Goal: Information Seeking & Learning: Learn about a topic

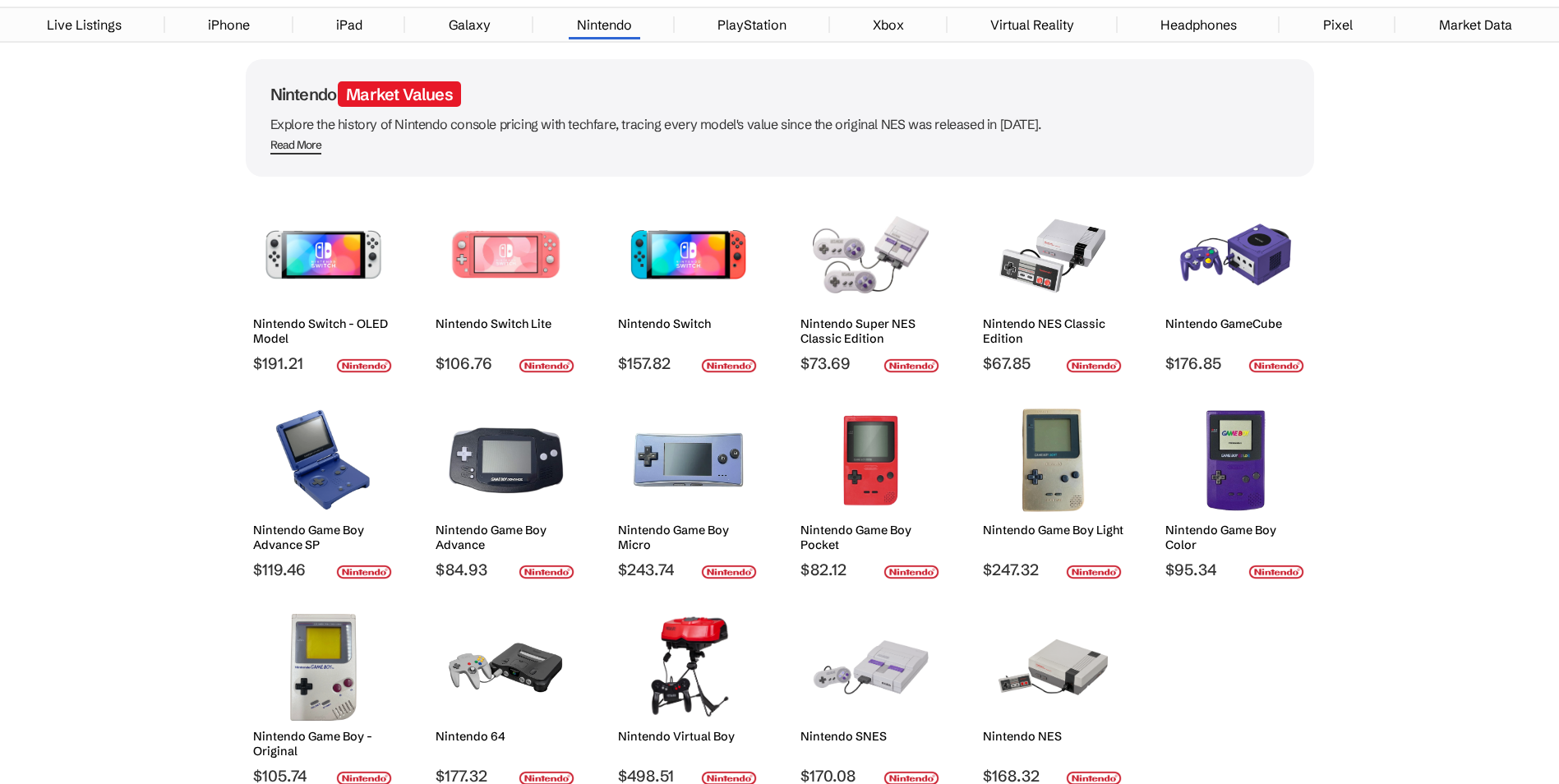
click at [663, 320] on h2 "Nintendo Switch" at bounding box center [688, 324] width 141 height 15
click at [729, 329] on div "Nintendo Switch" at bounding box center [688, 335] width 141 height 37
click at [723, 280] on img at bounding box center [688, 254] width 116 height 107
click at [706, 317] on h2 "Nintendo Switch" at bounding box center [688, 324] width 141 height 15
click at [700, 338] on div "Nintendo Switch" at bounding box center [688, 335] width 141 height 37
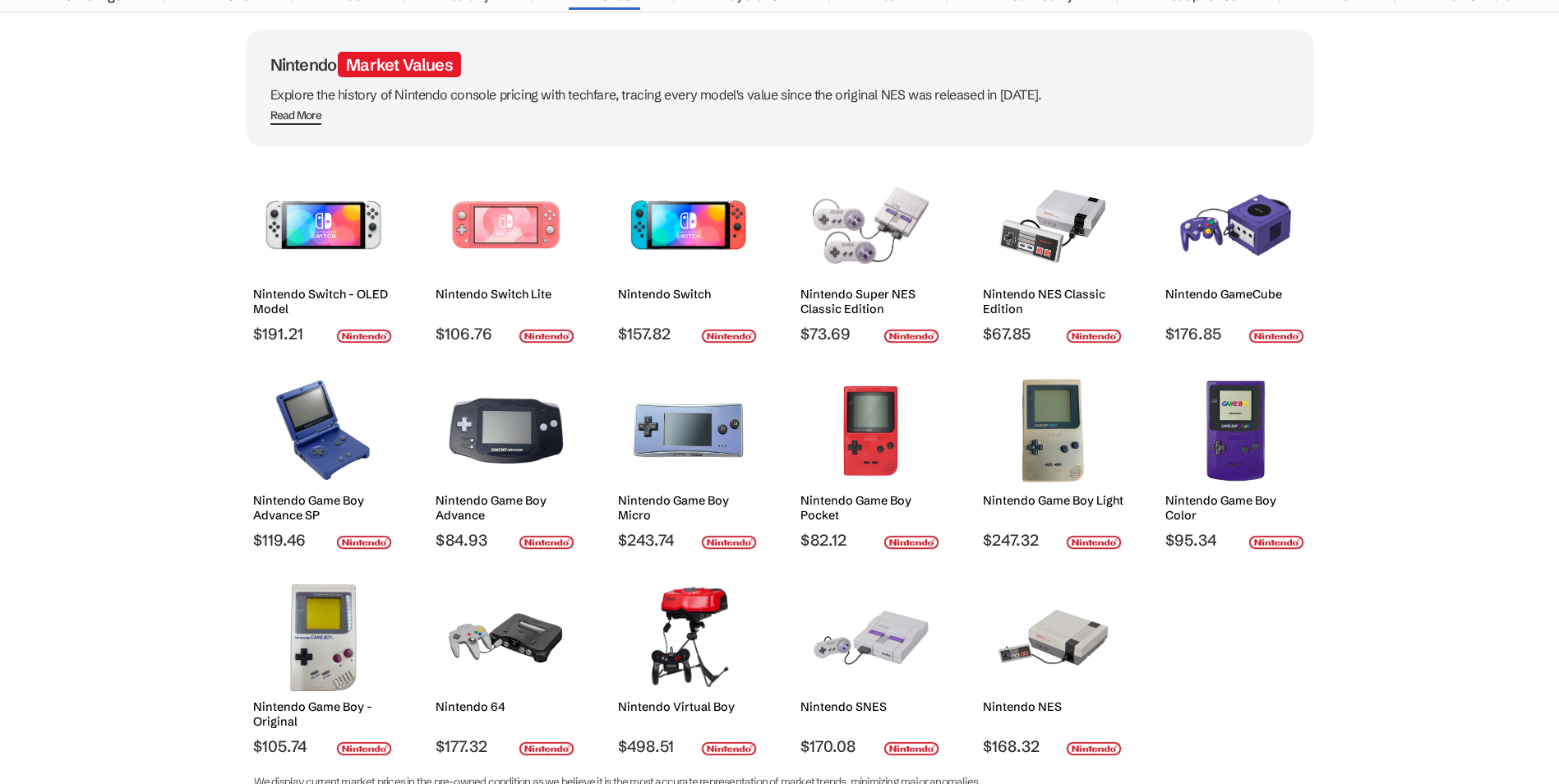
scroll to position [83, 0]
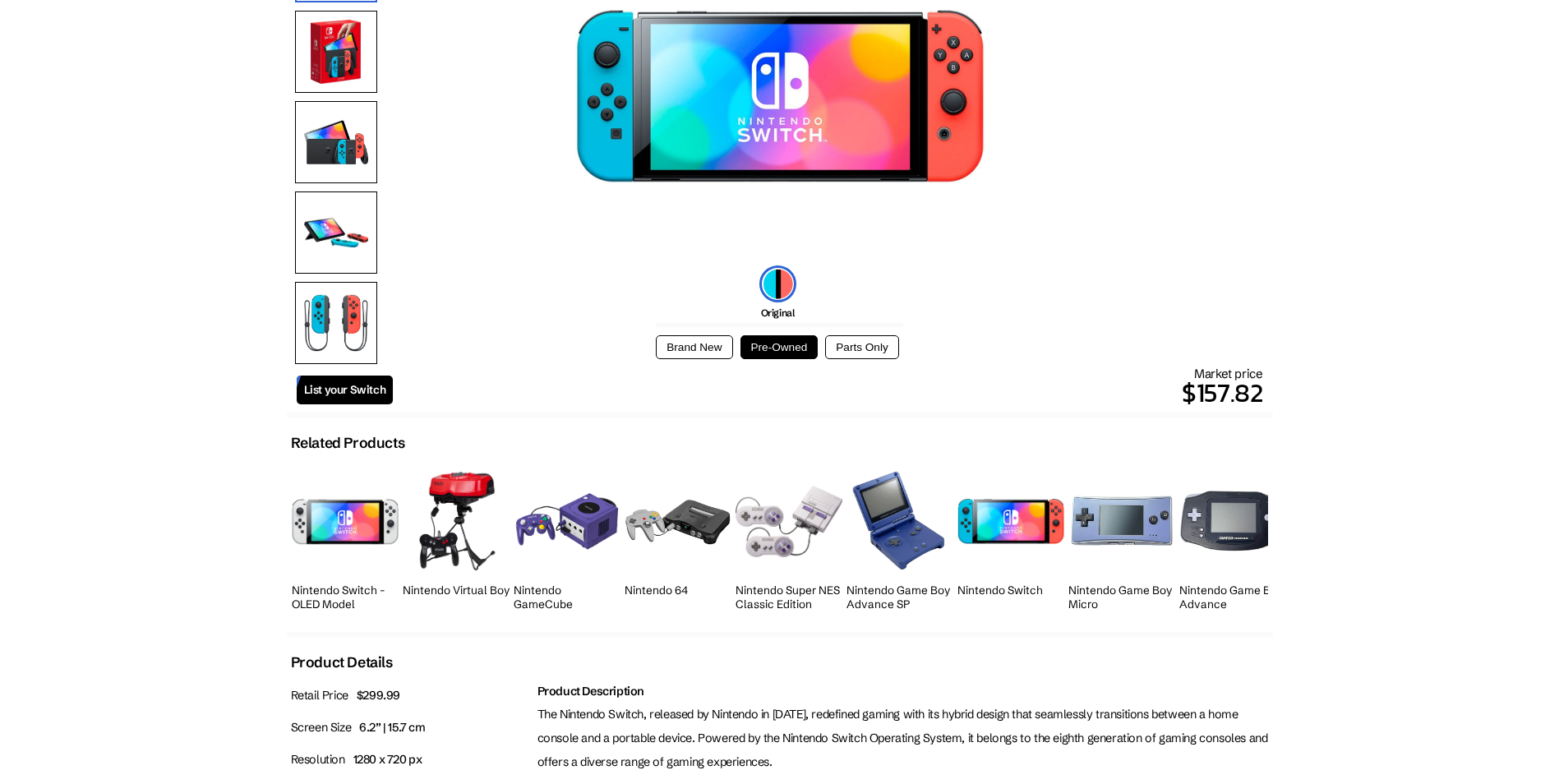
click at [319, 45] on img at bounding box center [336, 52] width 83 height 83
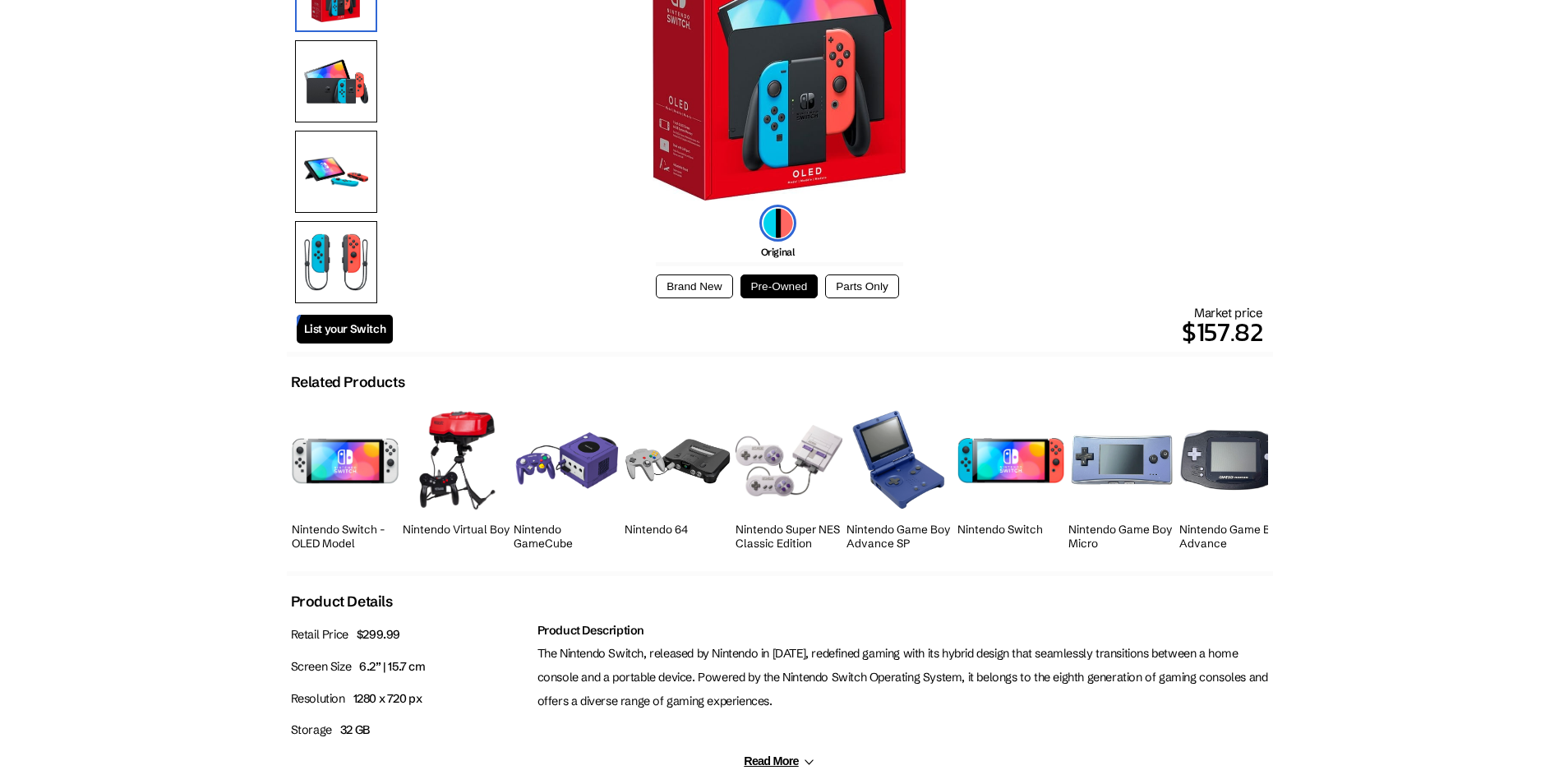
scroll to position [328, 0]
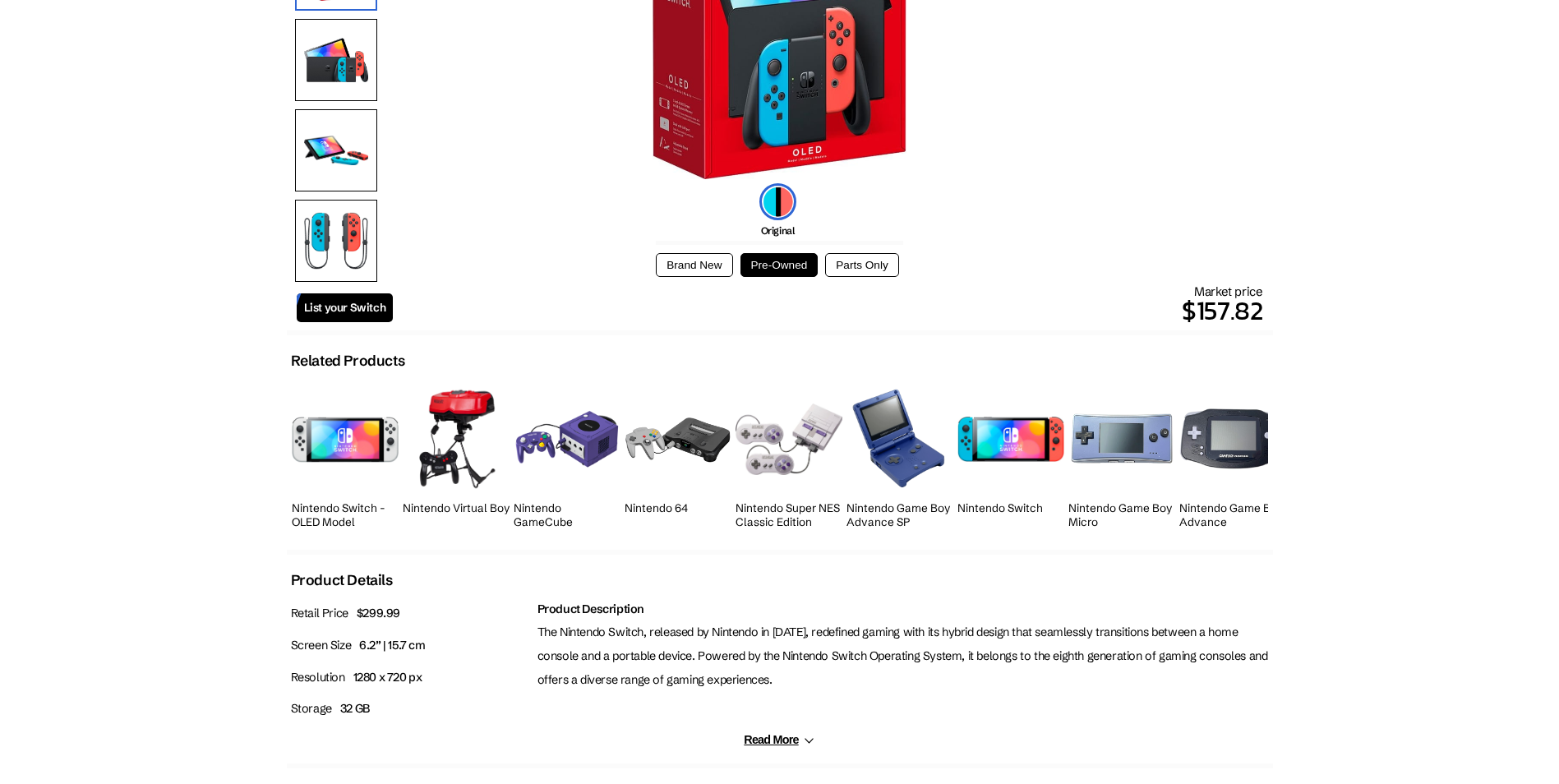
click at [337, 517] on h2 "Nintendo Switch - OLED Model" at bounding box center [344, 515] width 107 height 28
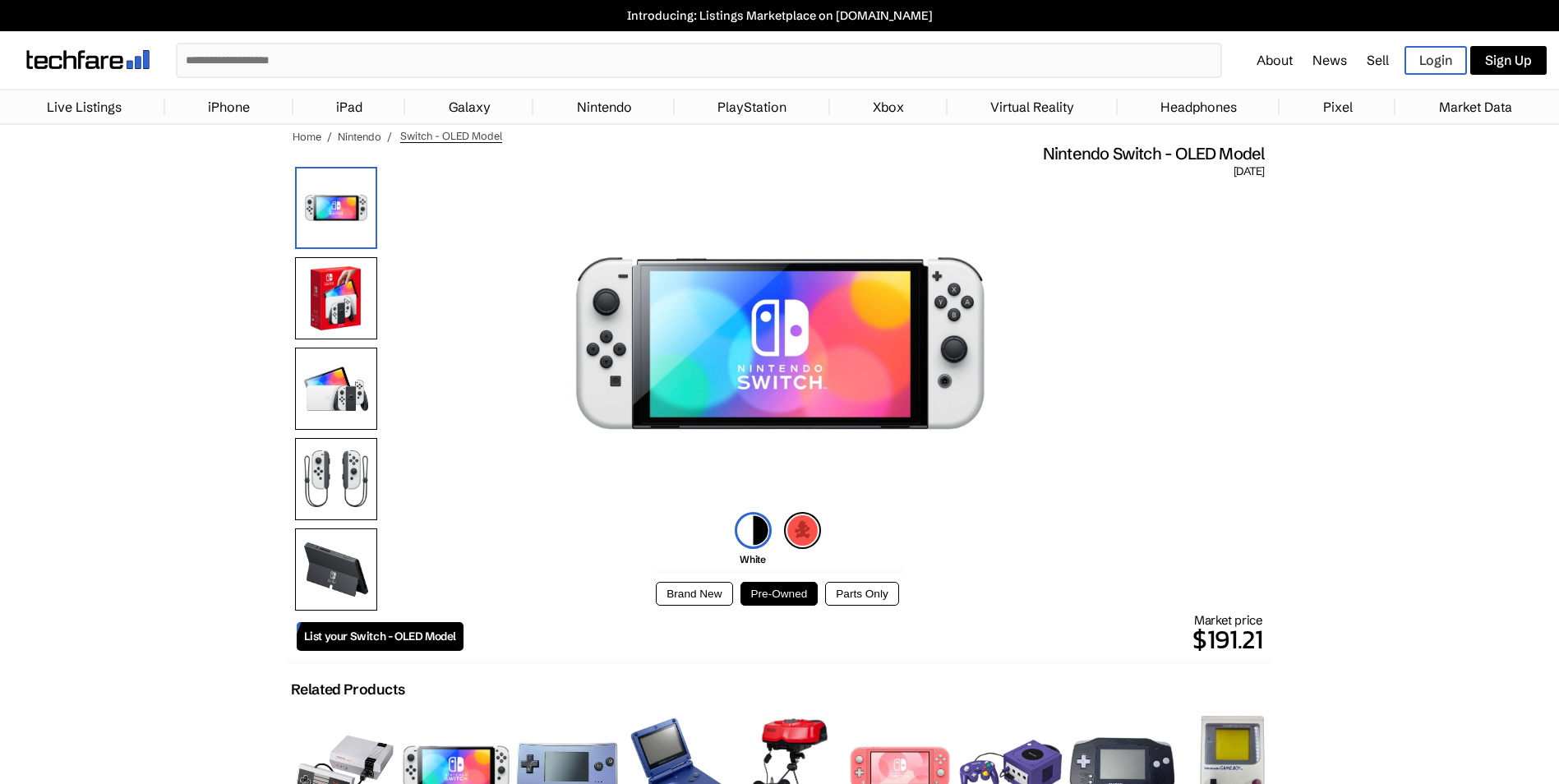
click at [332, 210] on img at bounding box center [336, 208] width 83 height 83
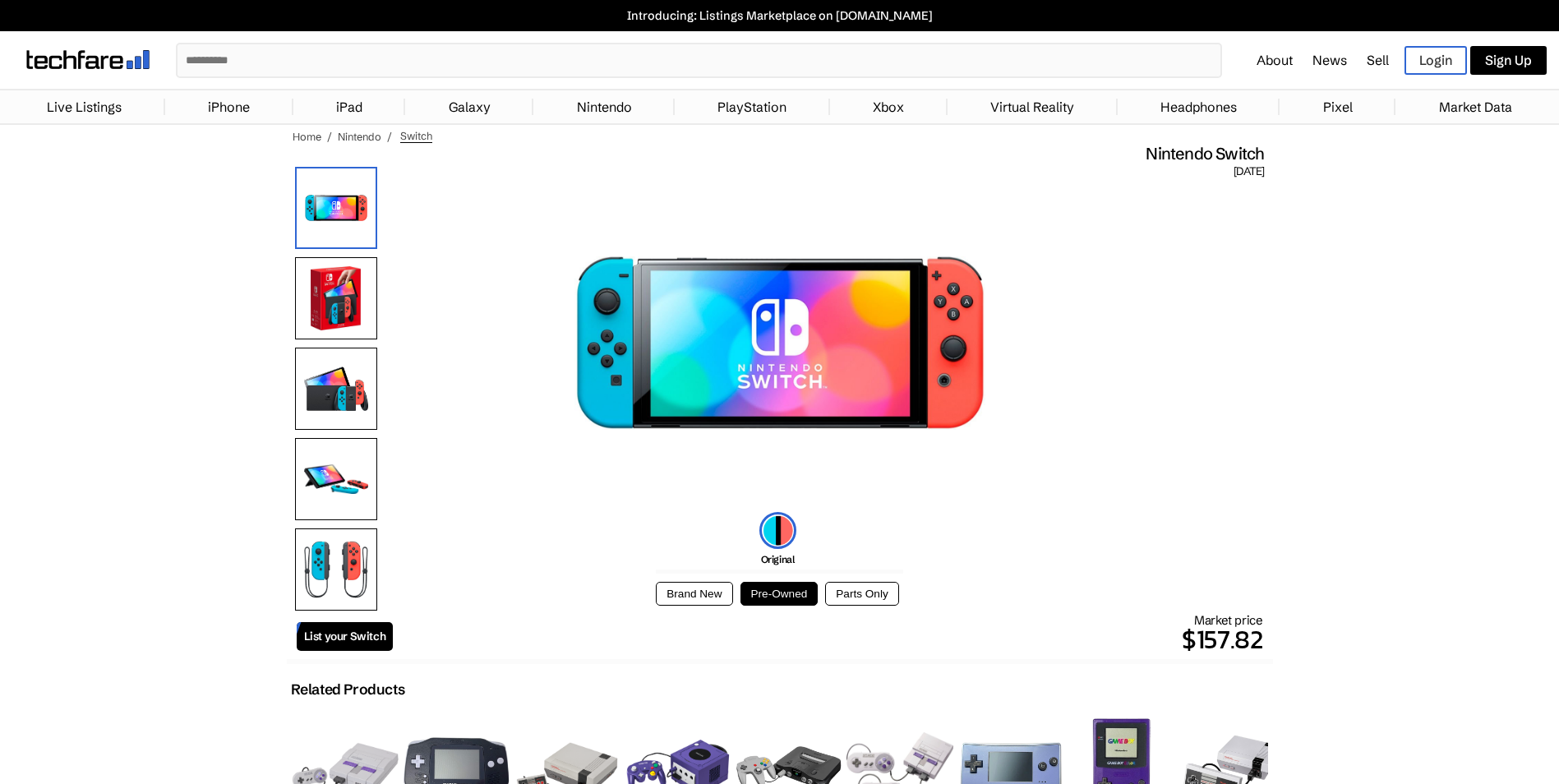
click at [352, 402] on img at bounding box center [336, 389] width 83 height 83
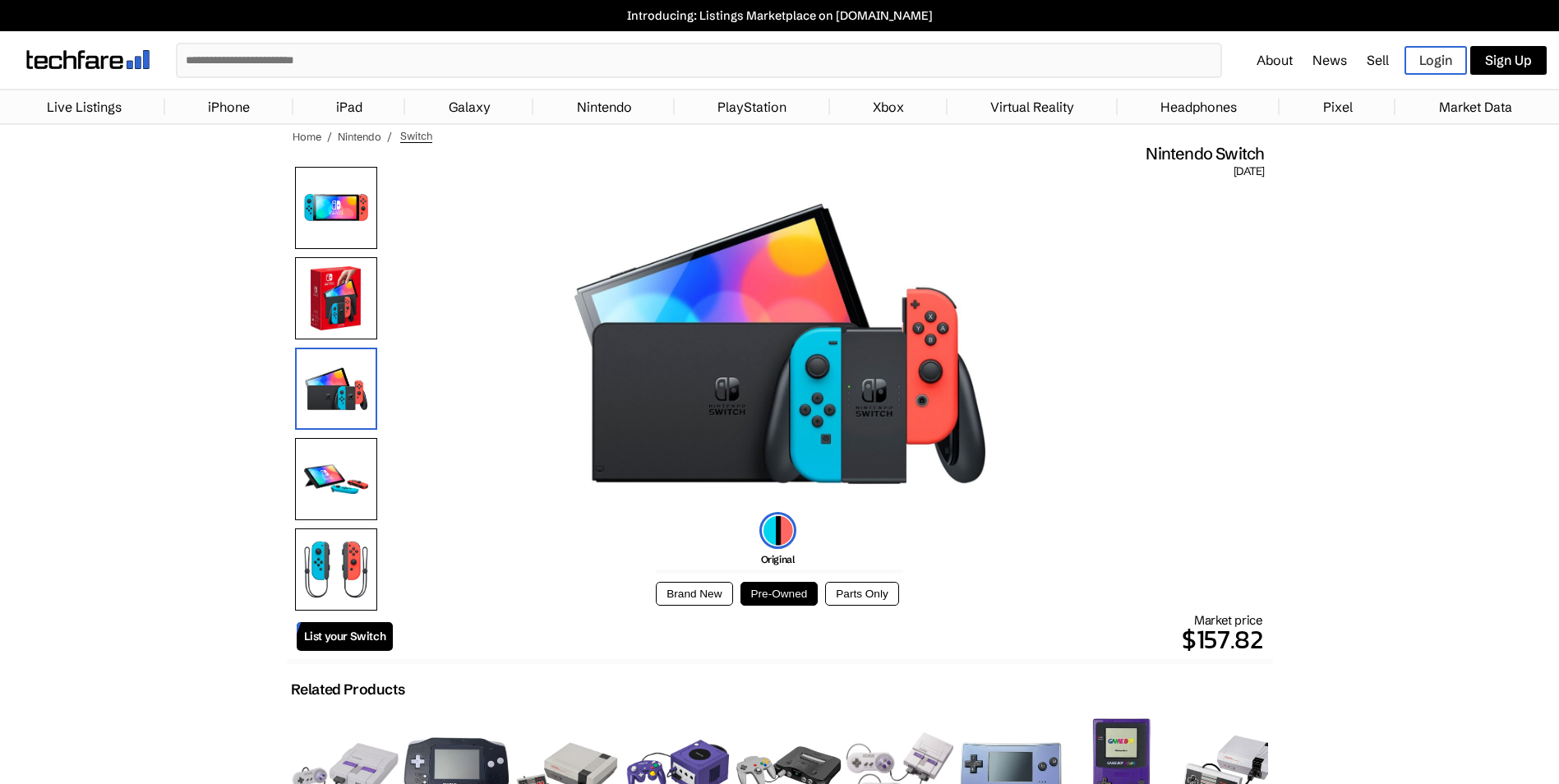
click at [351, 312] on img at bounding box center [336, 298] width 83 height 83
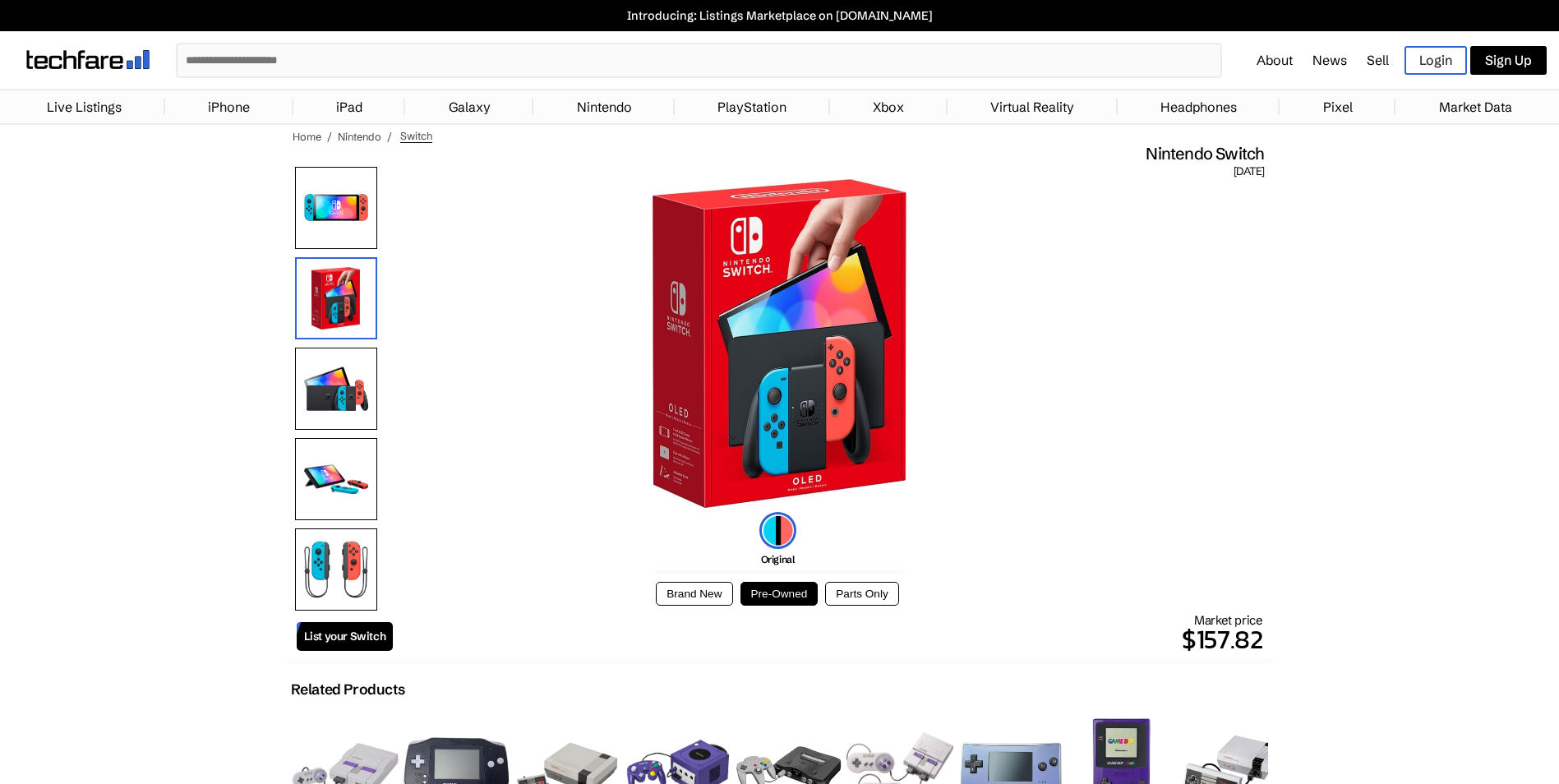
click at [354, 481] on img at bounding box center [336, 479] width 83 height 83
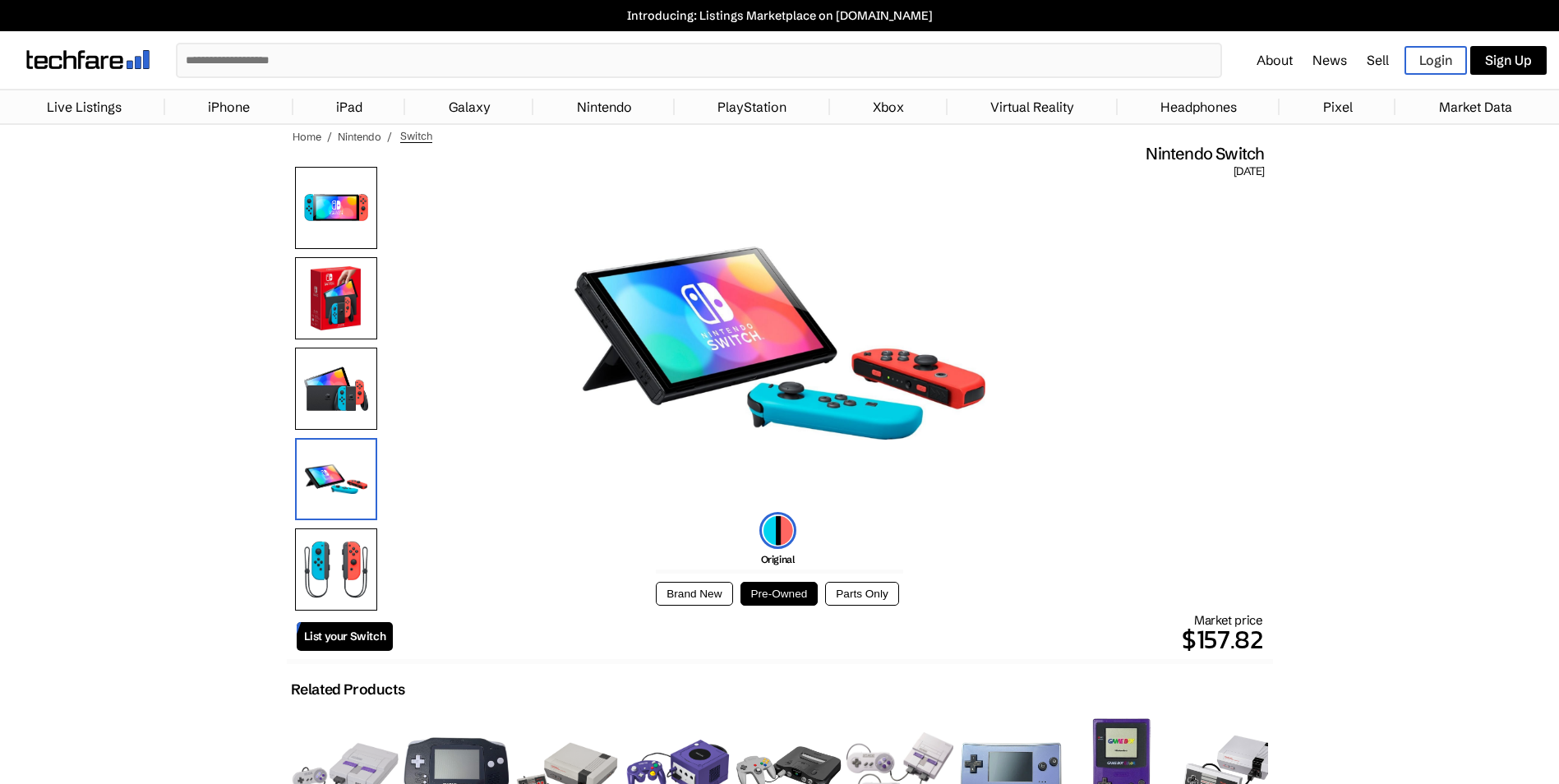
click at [355, 547] on img at bounding box center [336, 569] width 83 height 83
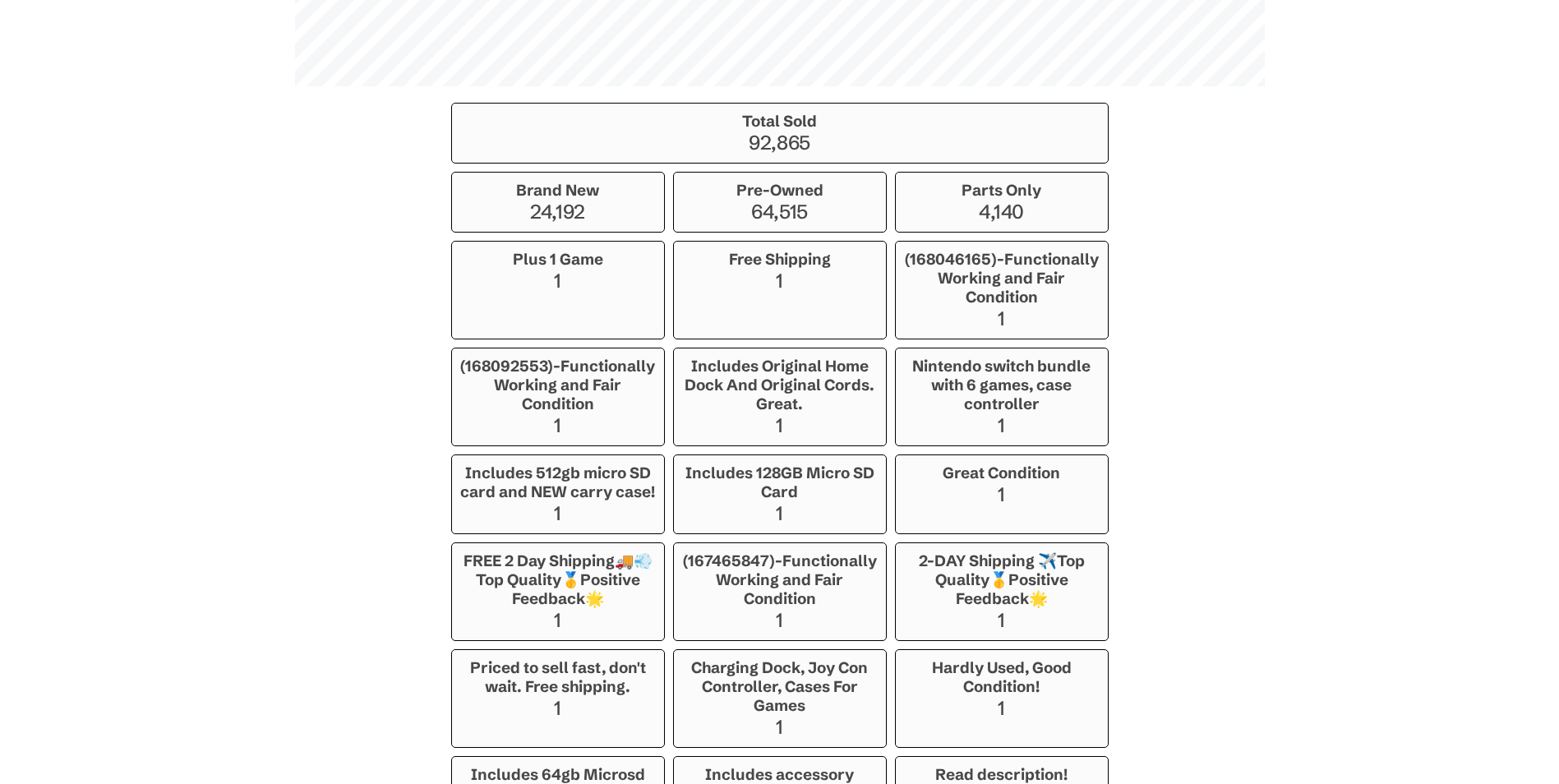
scroll to position [1150, 0]
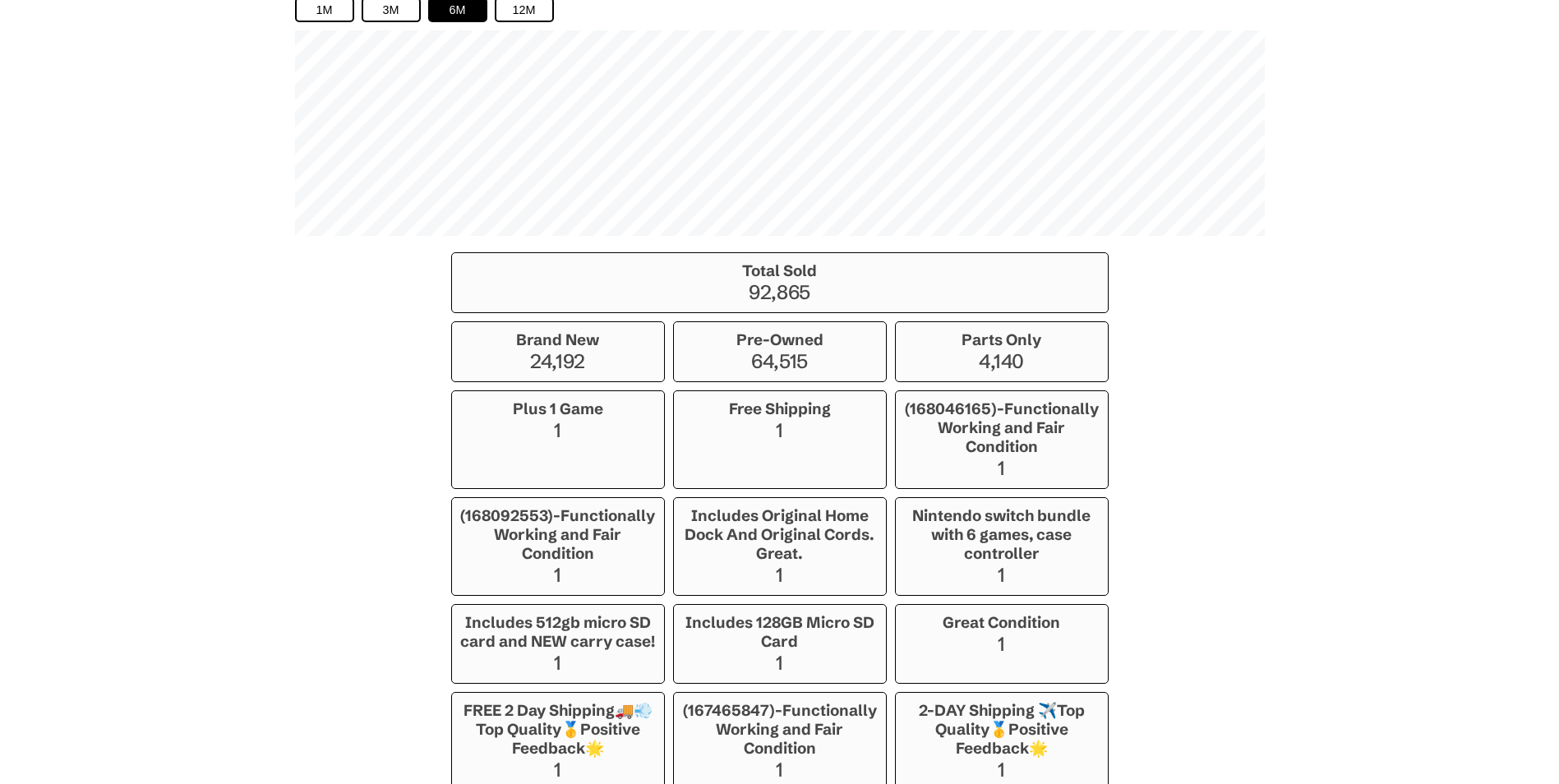
click at [807, 289] on p "92,865" at bounding box center [779, 292] width 639 height 24
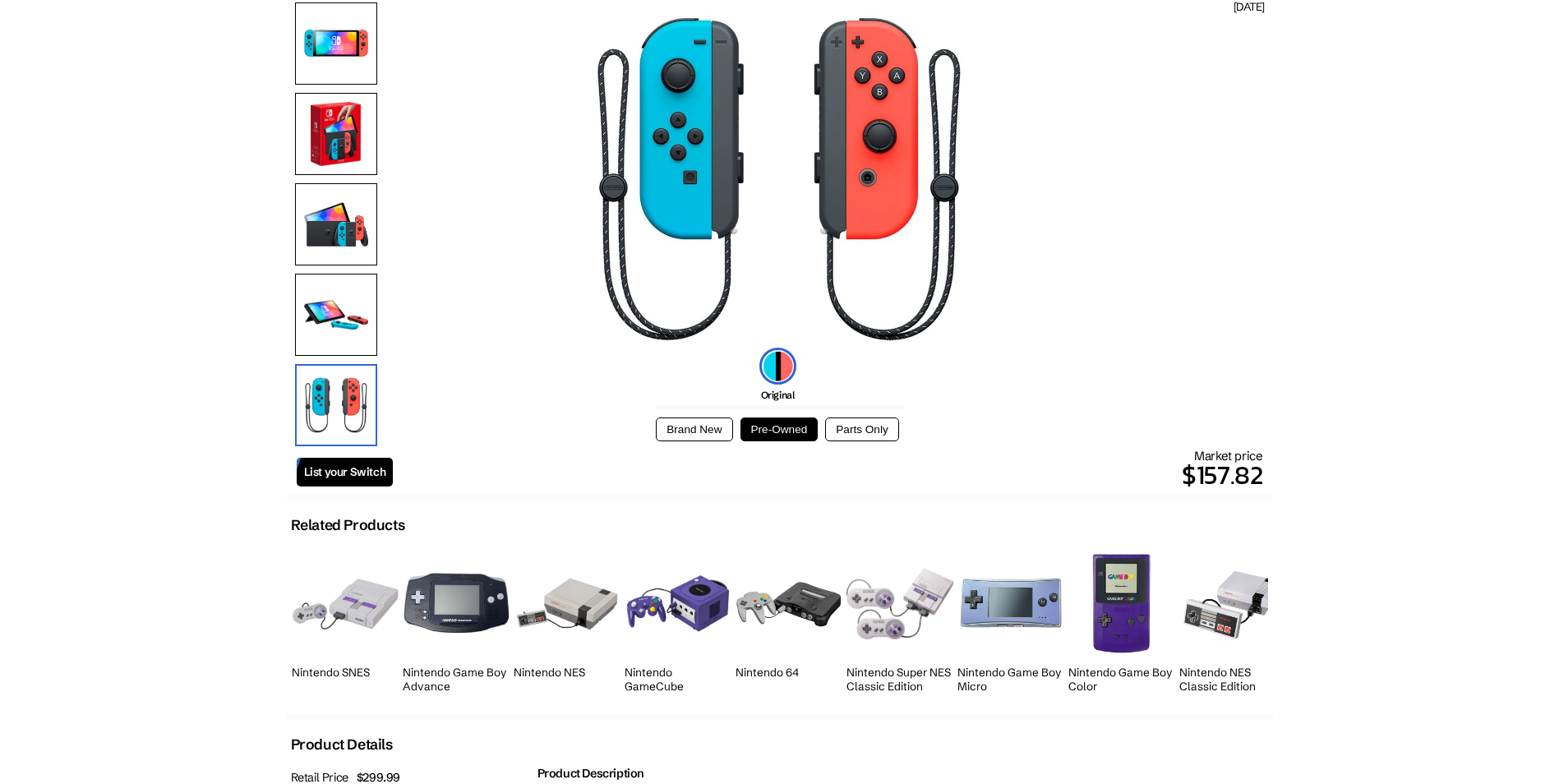
scroll to position [0, 0]
